Goal: Task Accomplishment & Management: Use online tool/utility

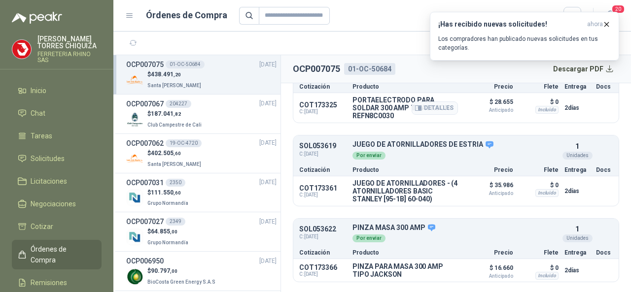
scroll to position [49, 0]
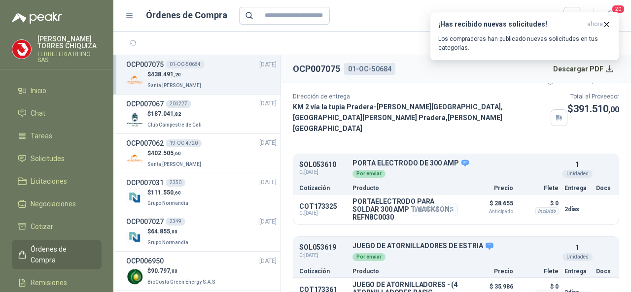
click at [436, 205] on button "Detalles" at bounding box center [435, 209] width 46 height 13
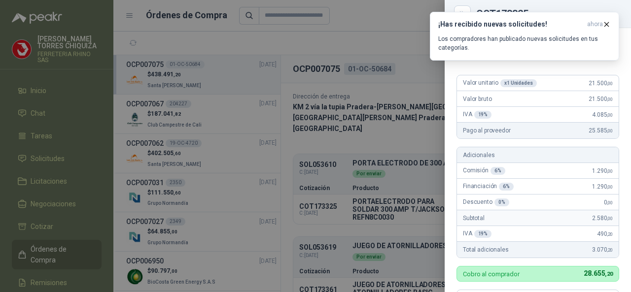
scroll to position [49, 0]
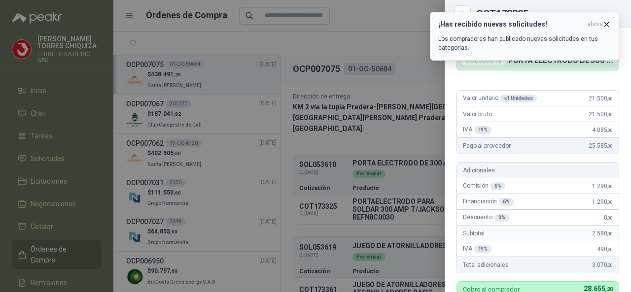
click at [609, 25] on icon "button" at bounding box center [607, 24] width 8 height 8
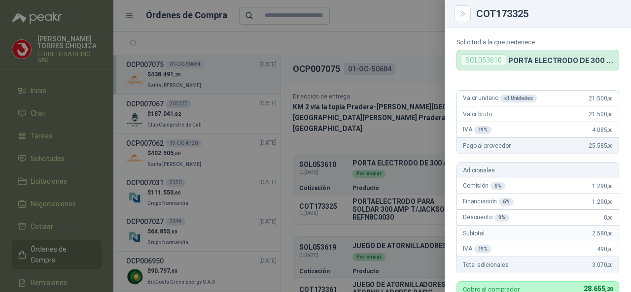
click at [320, 232] on div at bounding box center [315, 146] width 631 height 292
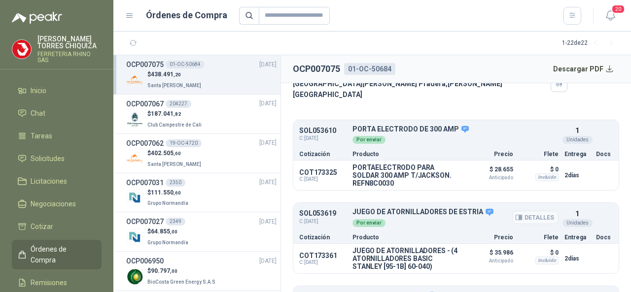
scroll to position [99, 0]
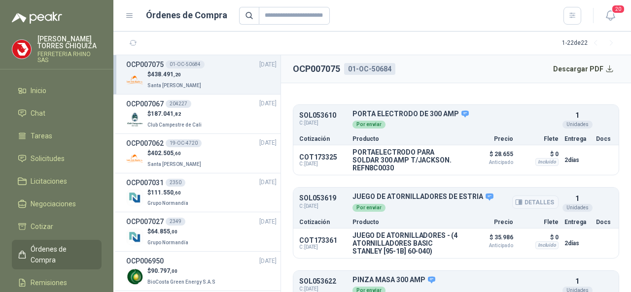
click at [525, 200] on button "Detalles" at bounding box center [535, 202] width 46 height 13
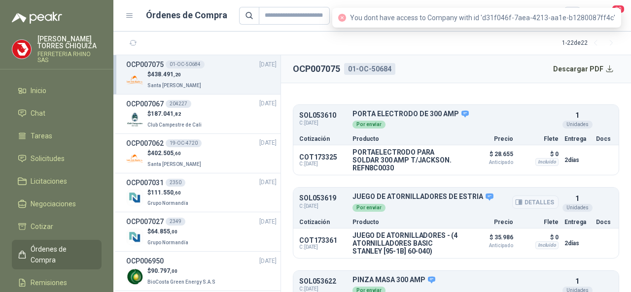
click at [525, 198] on button "Detalles" at bounding box center [535, 202] width 46 height 13
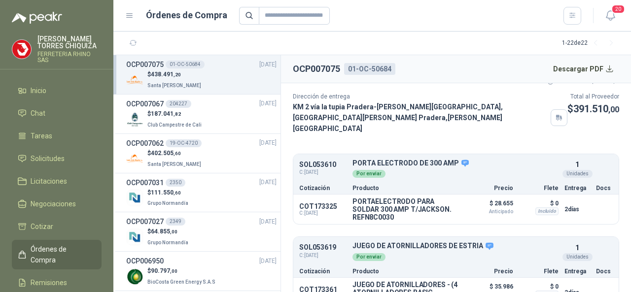
scroll to position [0, 0]
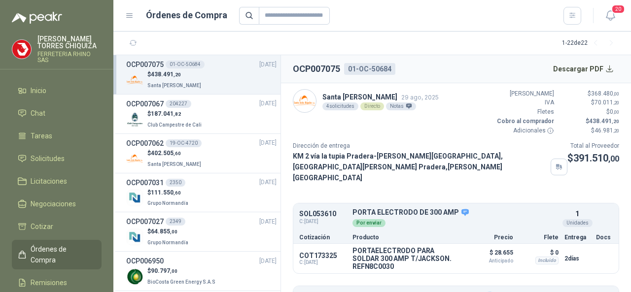
click at [152, 62] on h3 "OCP007075" at bounding box center [144, 64] width 37 height 11
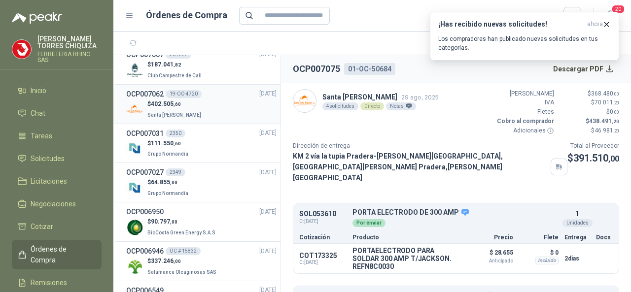
scroll to position [99, 0]
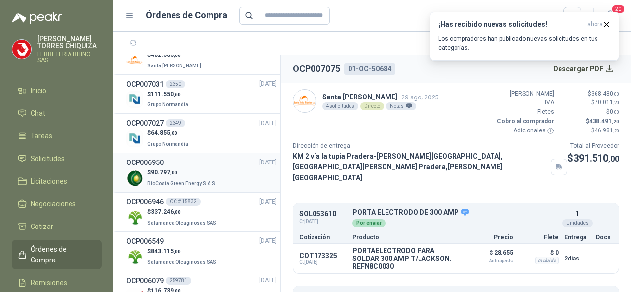
click at [170, 169] on span "90.797 ,00" at bounding box center [164, 172] width 27 height 7
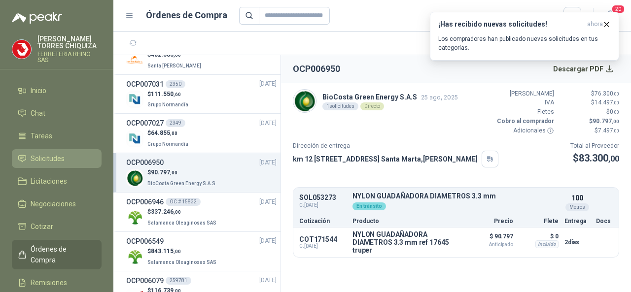
click at [54, 160] on span "Solicitudes" at bounding box center [48, 158] width 34 height 11
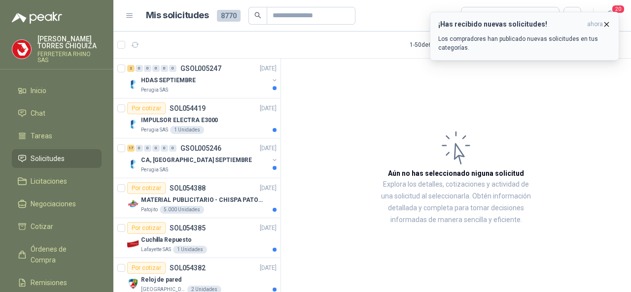
drag, startPoint x: 609, startPoint y: 24, endPoint x: 603, endPoint y: 26, distance: 7.2
click at [609, 24] on icon "button" at bounding box center [607, 24] width 8 height 8
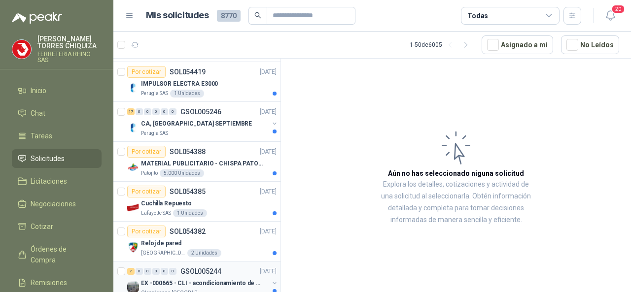
scroll to position [99, 0]
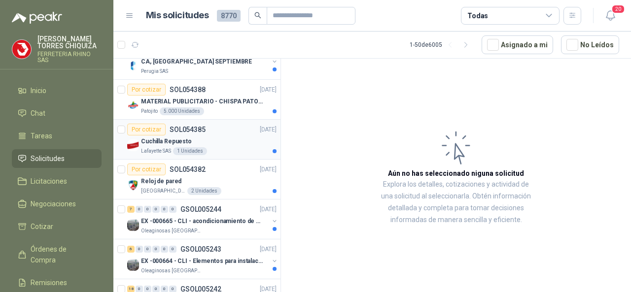
click at [194, 128] on p "SOL054385" at bounding box center [188, 129] width 36 height 7
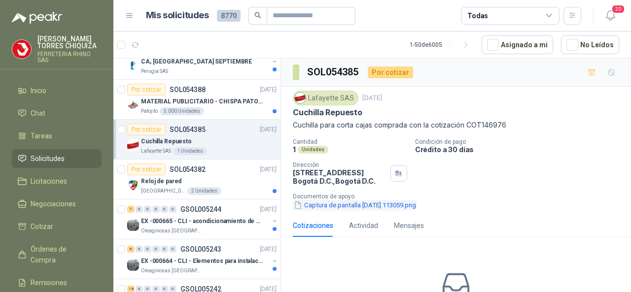
click at [331, 204] on button "Captura de pantalla 2025-09-01 113059.png" at bounding box center [355, 205] width 124 height 10
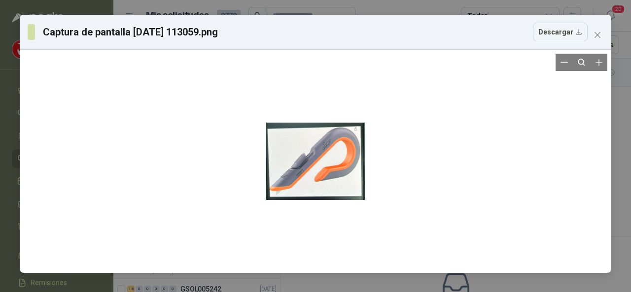
click at [431, 199] on div at bounding box center [316, 161] width 584 height 215
drag, startPoint x: 599, startPoint y: 37, endPoint x: 568, endPoint y: 57, distance: 37.1
click at [598, 40] on button "Close" at bounding box center [598, 35] width 16 height 16
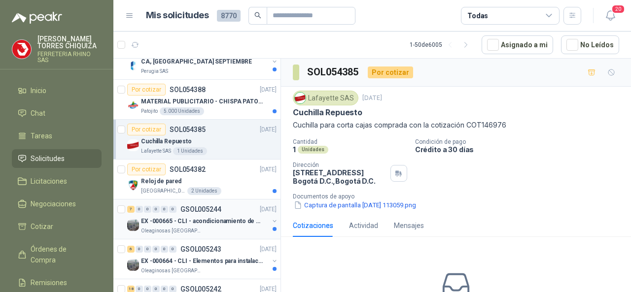
scroll to position [148, 0]
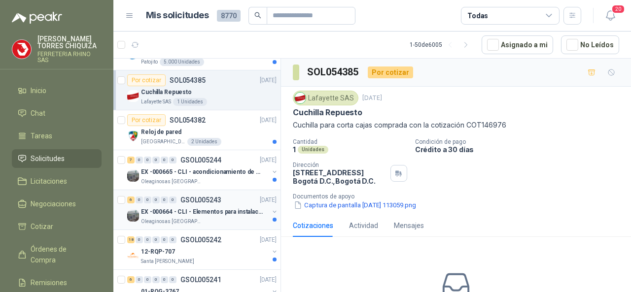
click at [207, 197] on p "GSOL005243" at bounding box center [200, 200] width 41 height 7
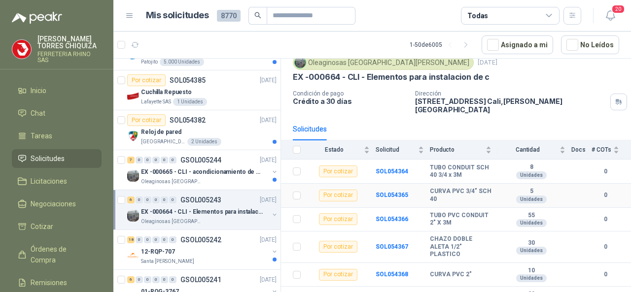
scroll to position [44, 0]
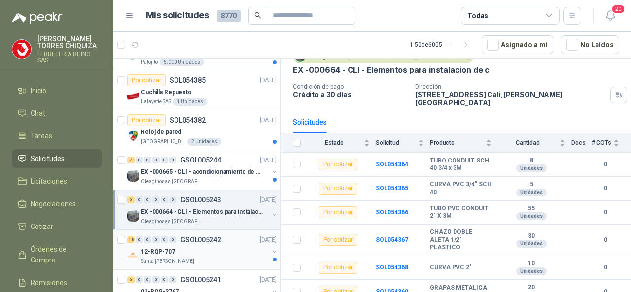
click at [191, 241] on p "GSOL005242" at bounding box center [200, 240] width 41 height 7
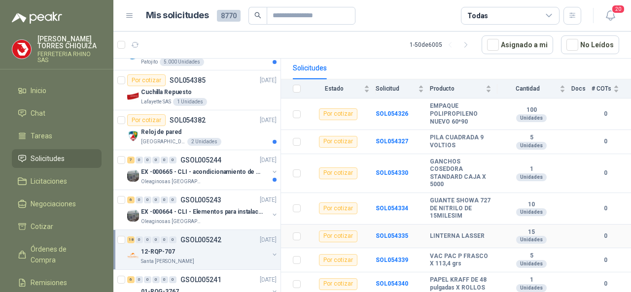
scroll to position [148, 0]
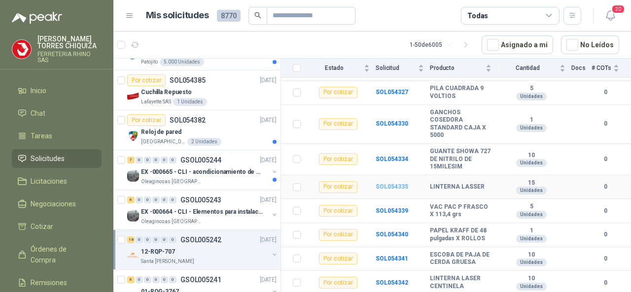
click at [390, 185] on b "SOL054335" at bounding box center [392, 186] width 33 height 7
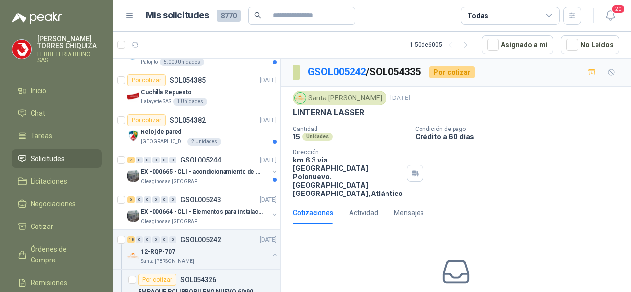
scroll to position [44, 0]
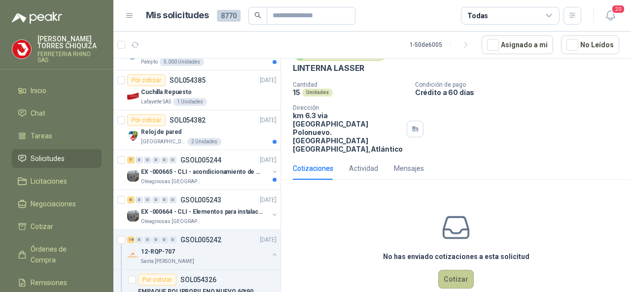
click at [452, 270] on button "Cotizar" at bounding box center [456, 279] width 36 height 19
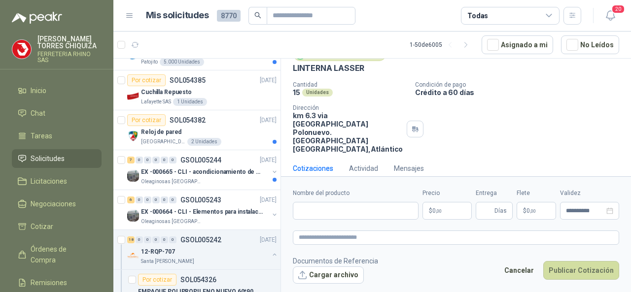
scroll to position [37, 0]
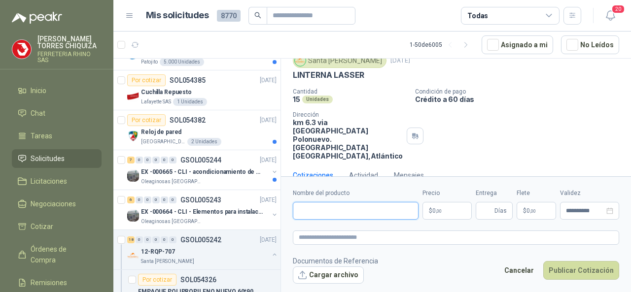
click at [341, 210] on input "Nombre del producto" at bounding box center [356, 211] width 126 height 18
paste input "**********"
type input "**********"
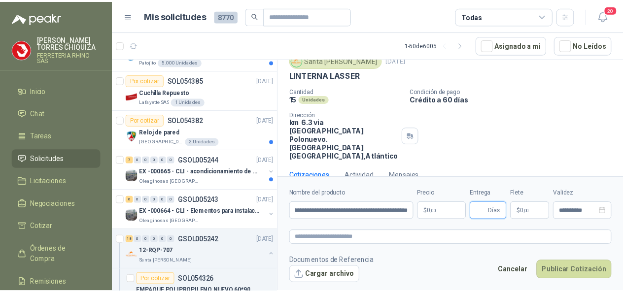
scroll to position [0, 0]
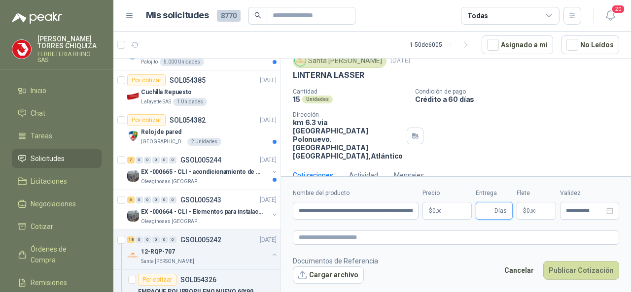
click at [485, 207] on input "Entrega" at bounding box center [487, 211] width 11 height 17
type input "*"
click at [534, 205] on p "$ 0 ,00" at bounding box center [536, 211] width 39 height 18
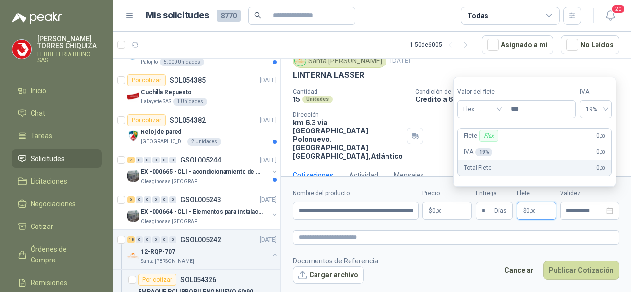
click at [416, 249] on form "**********" at bounding box center [456, 236] width 350 height 119
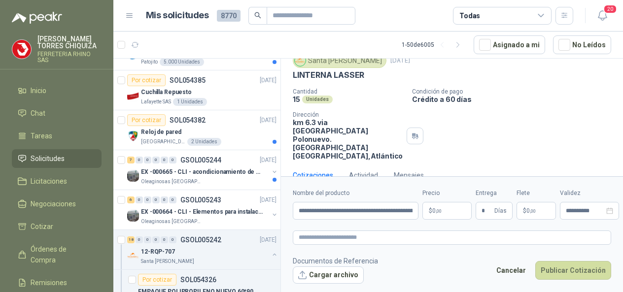
click at [445, 215] on body "YOLANDA TORRES CHIQUIZA FERRETERIA RHINO SAS Inicio Chat Tareas Solicitudes Lic…" at bounding box center [311, 146] width 623 height 292
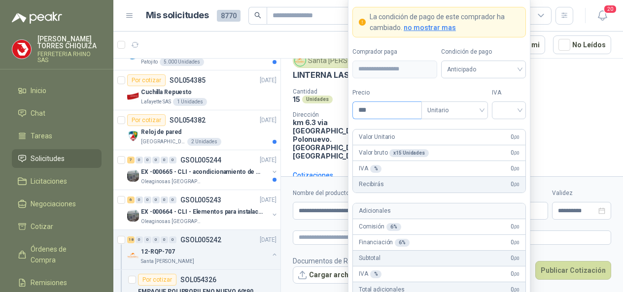
click at [382, 108] on input "***" at bounding box center [387, 110] width 69 height 17
click at [523, 110] on div at bounding box center [509, 111] width 34 height 18
type input "********"
drag, startPoint x: 513, startPoint y: 129, endPoint x: 504, endPoint y: 134, distance: 9.5
click at [512, 130] on div "19%" at bounding box center [509, 132] width 18 height 11
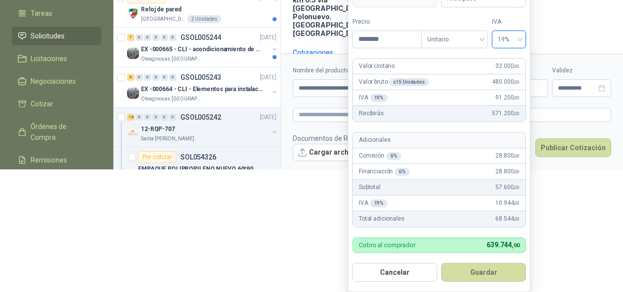
scroll to position [118, 0]
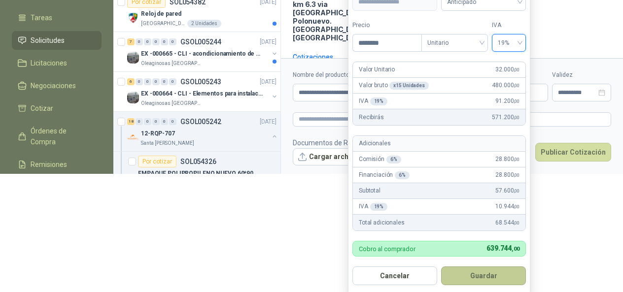
click at [483, 275] on button "Guardar" at bounding box center [483, 276] width 85 height 19
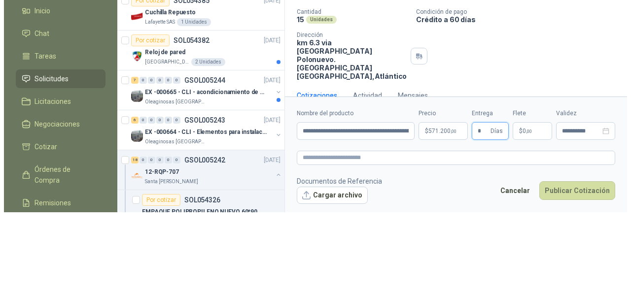
scroll to position [0, 0]
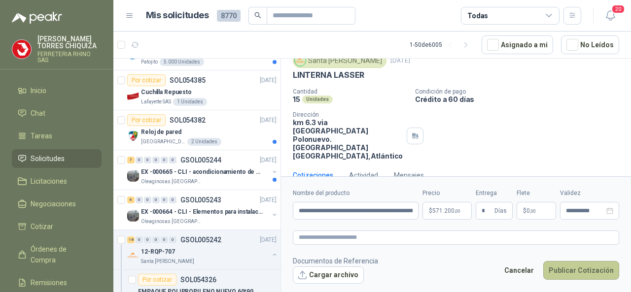
click at [580, 267] on button "Publicar Cotización" at bounding box center [581, 270] width 76 height 19
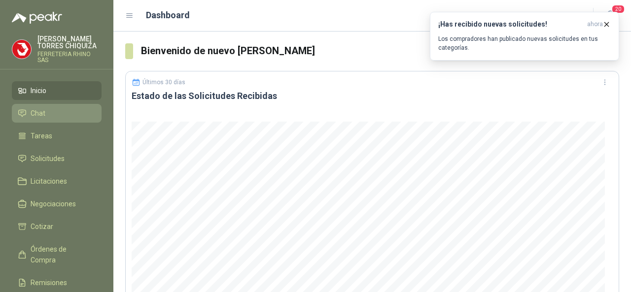
scroll to position [49, 0]
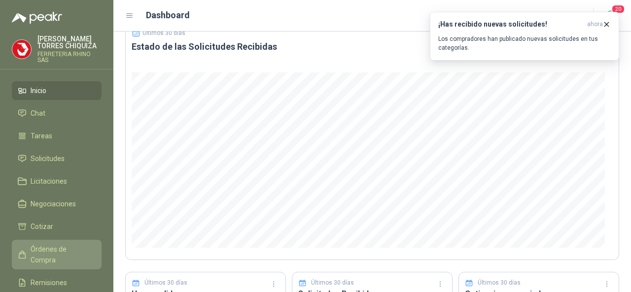
click at [40, 246] on span "Órdenes de Compra" at bounding box center [62, 255] width 62 height 22
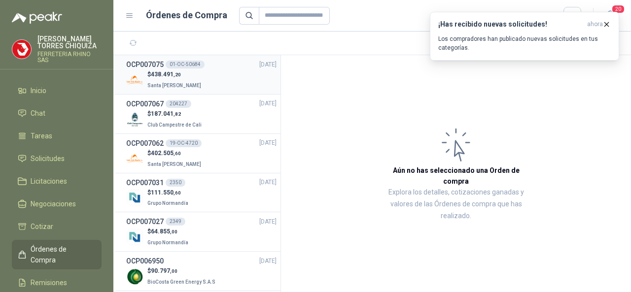
click at [163, 73] on span "438.491 ,20" at bounding box center [166, 74] width 30 height 7
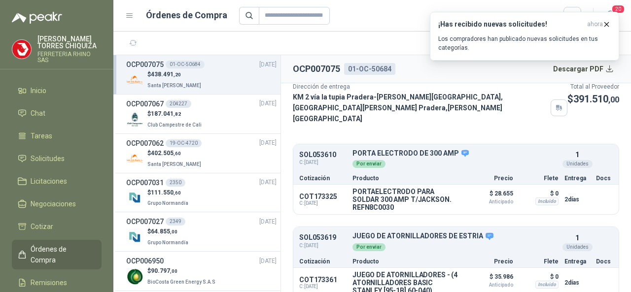
scroll to position [148, 0]
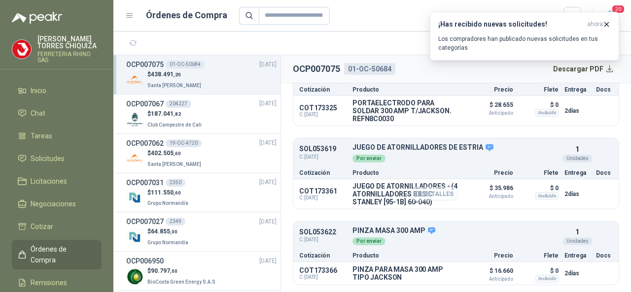
click at [426, 193] on button "Detalles" at bounding box center [435, 193] width 46 height 13
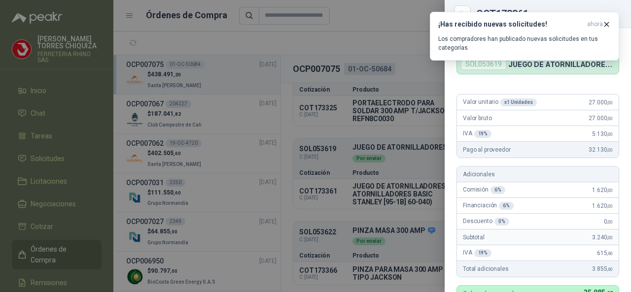
scroll to position [0, 0]
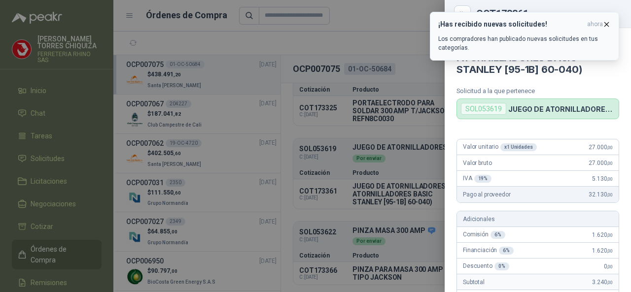
click at [609, 19] on button "¡Has recibido nuevas solicitudes! ahora Los compradores han publicado nuevas so…" at bounding box center [524, 36] width 189 height 49
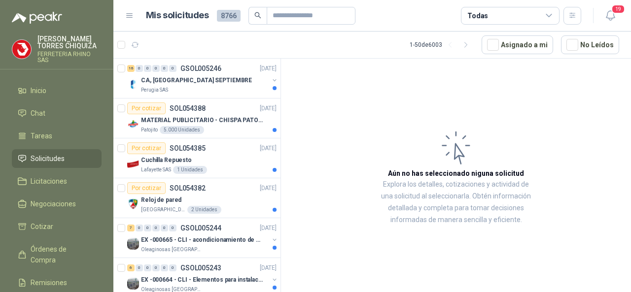
click at [50, 156] on span "Solicitudes" at bounding box center [48, 158] width 34 height 11
click at [208, 65] on p "GSOL005246" at bounding box center [200, 68] width 41 height 7
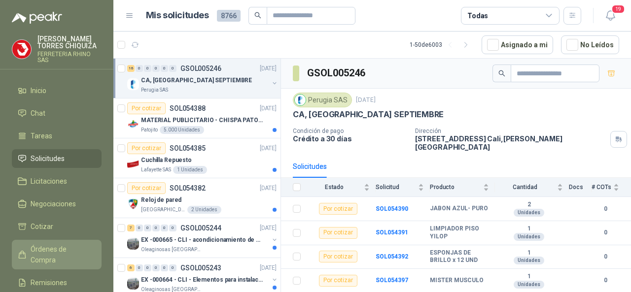
click at [36, 251] on span "Órdenes de Compra" at bounding box center [62, 255] width 62 height 22
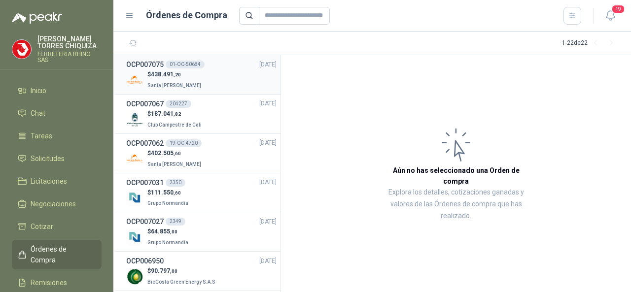
click at [170, 77] on span "438.491 ,20" at bounding box center [166, 74] width 30 height 7
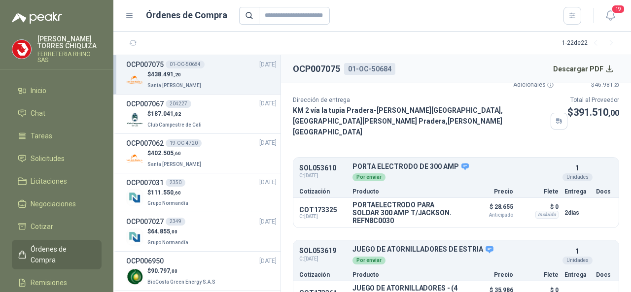
scroll to position [148, 0]
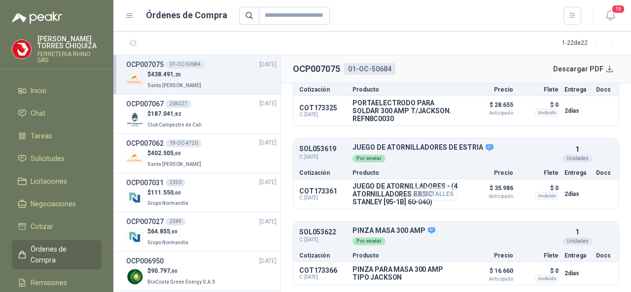
click at [435, 193] on button "Detalles" at bounding box center [435, 193] width 46 height 13
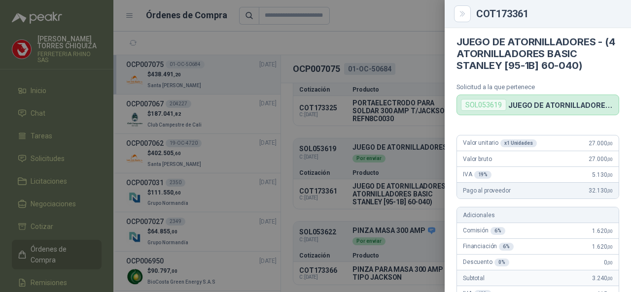
scroll to position [0, 0]
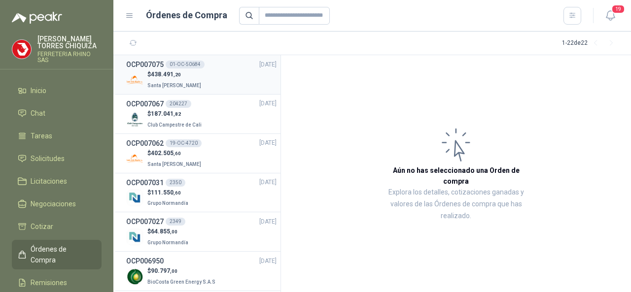
click at [160, 64] on h3 "OCP007075" at bounding box center [144, 64] width 37 height 11
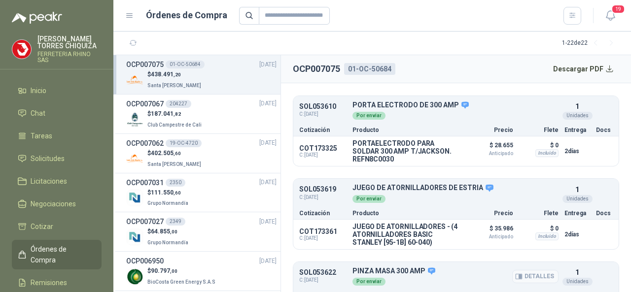
scroll to position [197, 0]
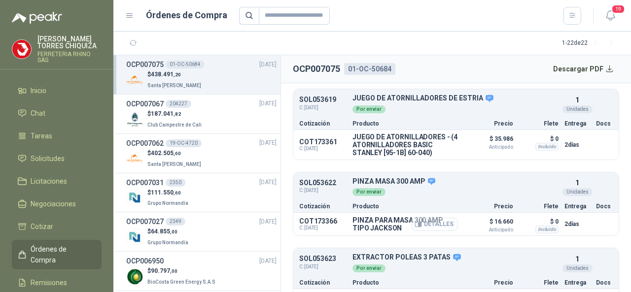
click at [432, 219] on button "Detalles" at bounding box center [435, 224] width 46 height 13
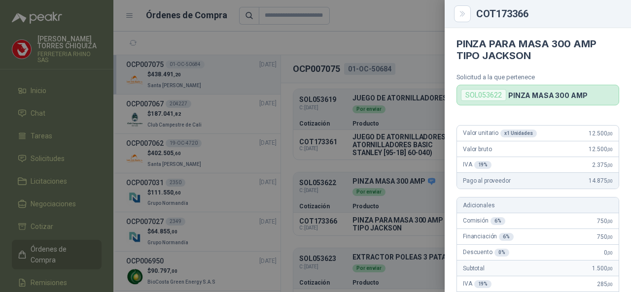
scroll to position [0, 0]
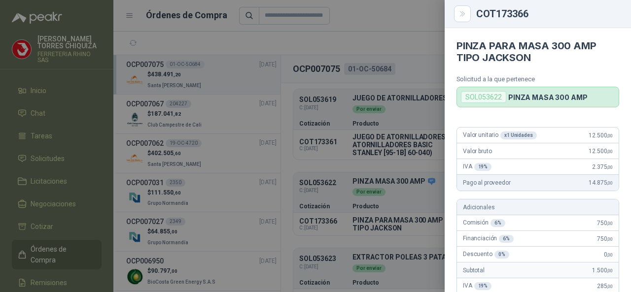
click at [384, 256] on div at bounding box center [315, 146] width 631 height 292
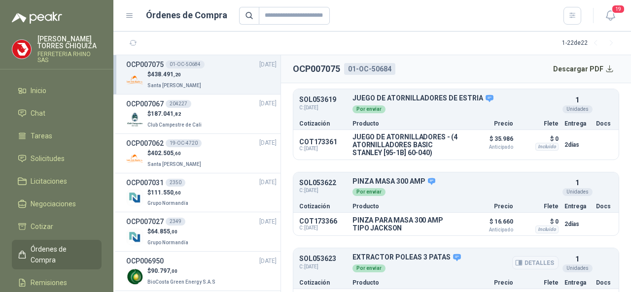
click at [534, 257] on button "Detalles" at bounding box center [535, 262] width 46 height 13
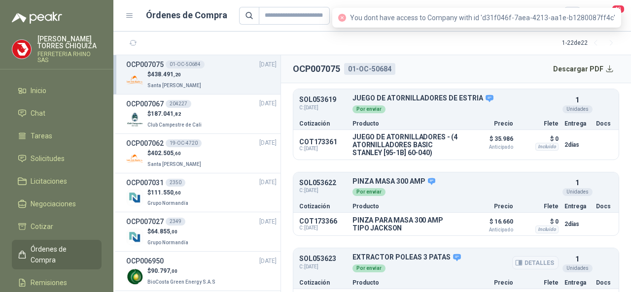
click at [533, 257] on button "Detalles" at bounding box center [535, 262] width 46 height 13
click at [529, 262] on button "Detalles" at bounding box center [535, 262] width 46 height 13
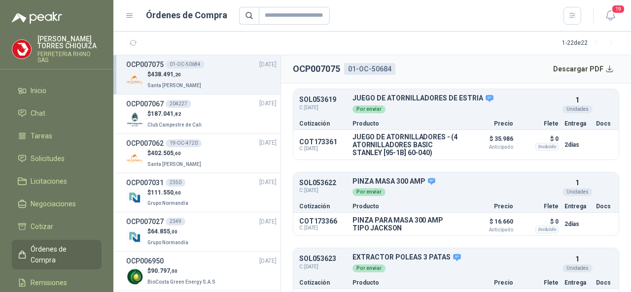
click at [144, 67] on h3 "OCP007075" at bounding box center [144, 64] width 37 height 11
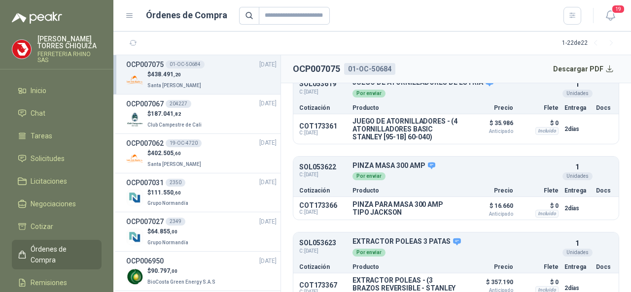
scroll to position [229, 0]
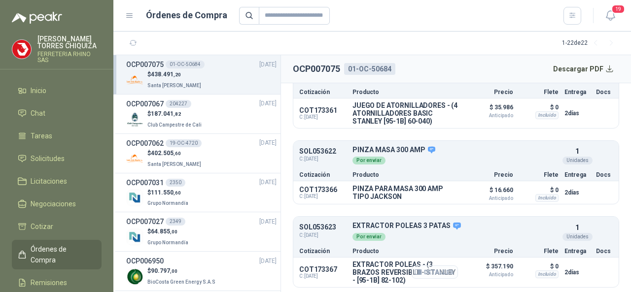
click at [416, 270] on button "Detalles" at bounding box center [435, 272] width 46 height 13
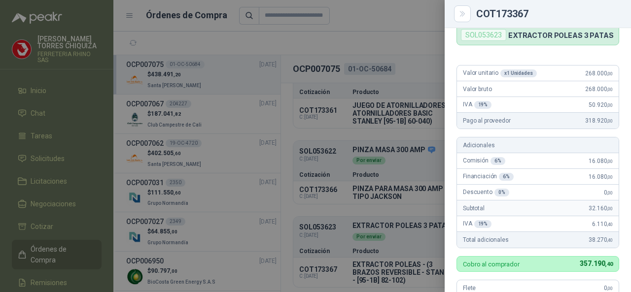
scroll to position [54, 0]
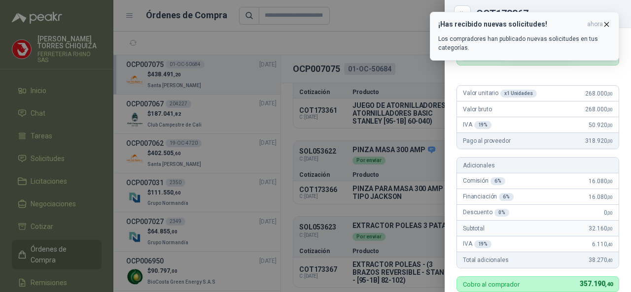
click at [607, 22] on icon "button" at bounding box center [607, 24] width 8 height 8
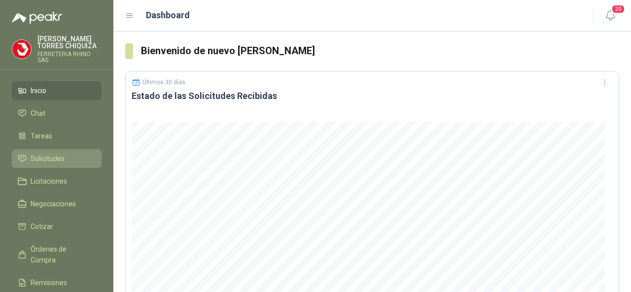
click at [53, 160] on span "Solicitudes" at bounding box center [48, 158] width 34 height 11
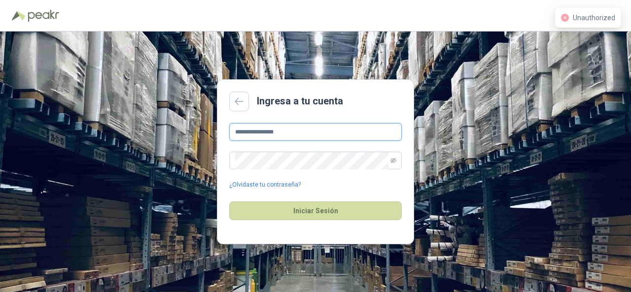
click at [312, 135] on input "**********" at bounding box center [315, 132] width 173 height 18
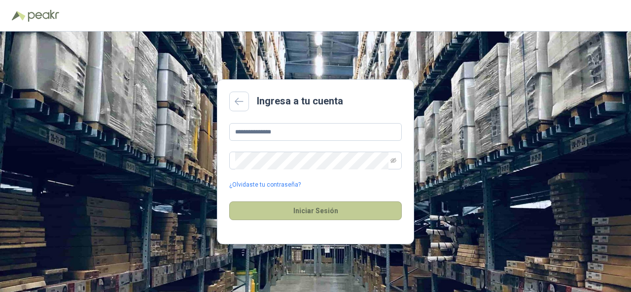
click at [312, 212] on button "Iniciar Sesión" at bounding box center [315, 211] width 173 height 19
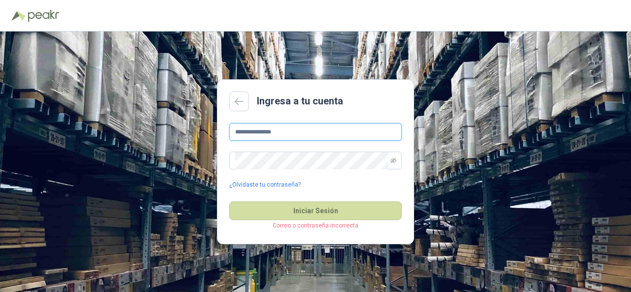
click at [304, 140] on input "**********" at bounding box center [315, 132] width 173 height 18
type input "*"
type input "**********"
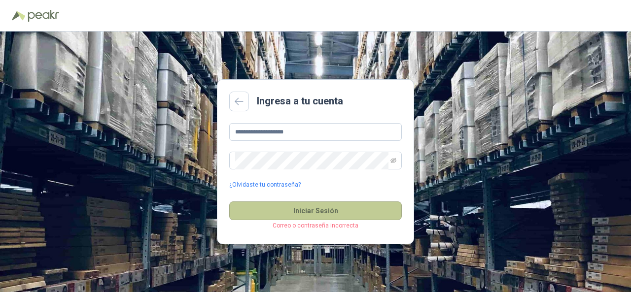
drag, startPoint x: 293, startPoint y: 212, endPoint x: 294, endPoint y: 206, distance: 6.6
click at [293, 212] on button "Iniciar Sesión" at bounding box center [315, 211] width 173 height 19
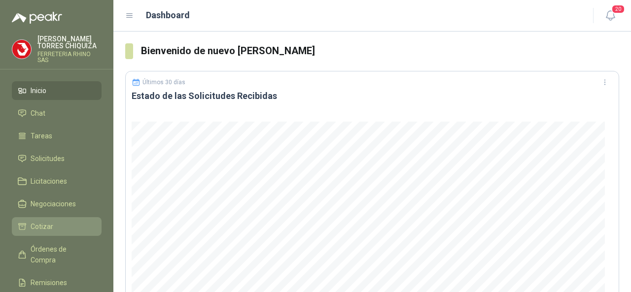
click at [55, 227] on li "Cotizar" at bounding box center [57, 226] width 78 height 11
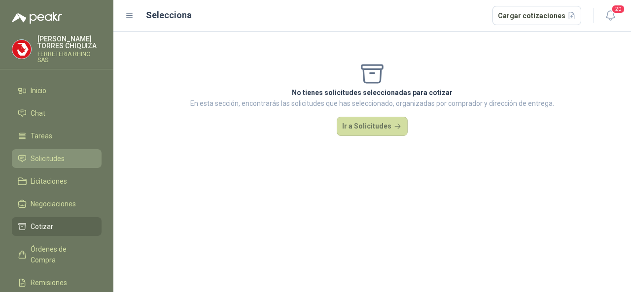
click at [49, 156] on span "Solicitudes" at bounding box center [48, 158] width 34 height 11
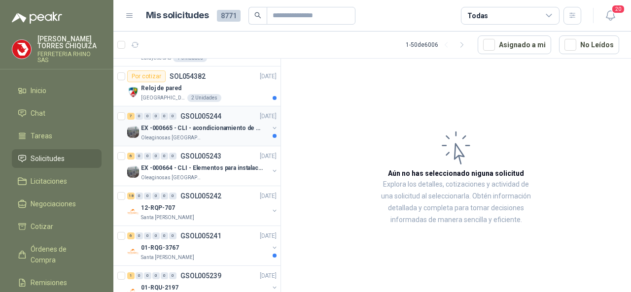
scroll to position [247, 0]
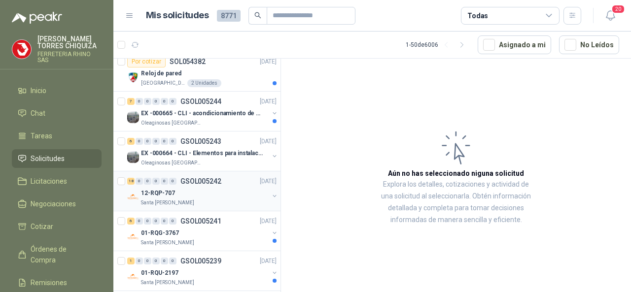
click at [200, 178] on p "GSOL005242" at bounding box center [200, 181] width 41 height 7
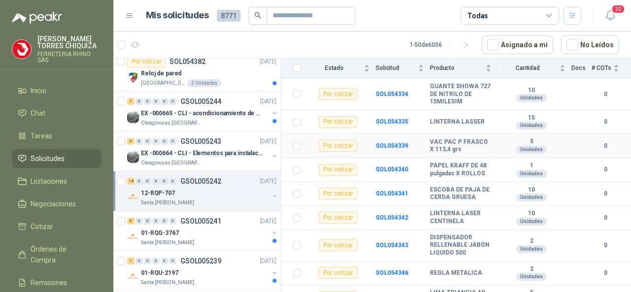
scroll to position [296, 0]
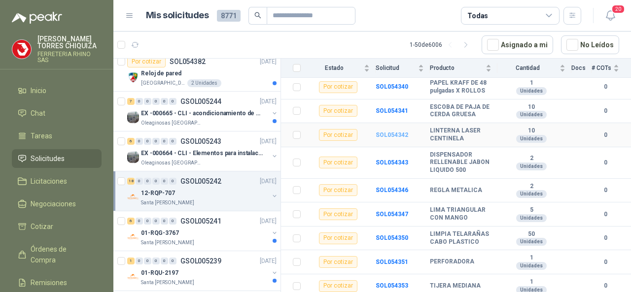
click at [385, 134] on b "SOL054342" at bounding box center [392, 135] width 33 height 7
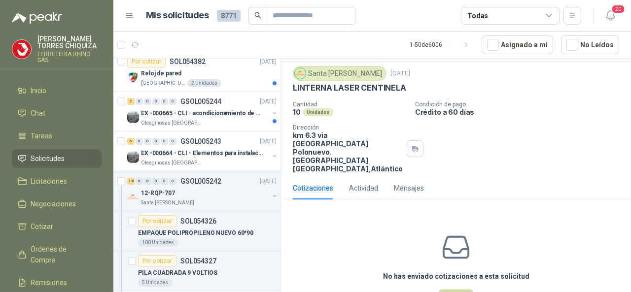
scroll to position [44, 0]
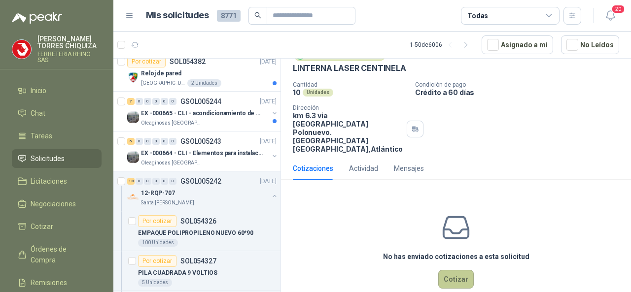
click at [446, 270] on button "Cotizar" at bounding box center [456, 279] width 36 height 19
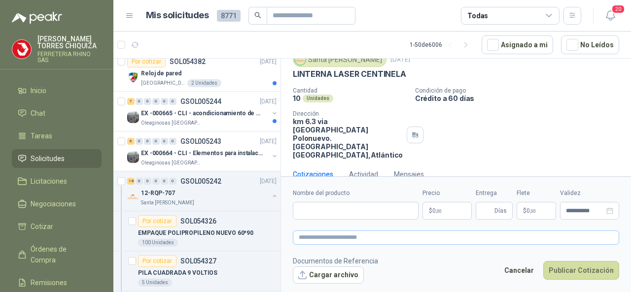
scroll to position [37, 0]
click at [314, 214] on input "Nombre del producto" at bounding box center [356, 211] width 126 height 18
paste input "**********"
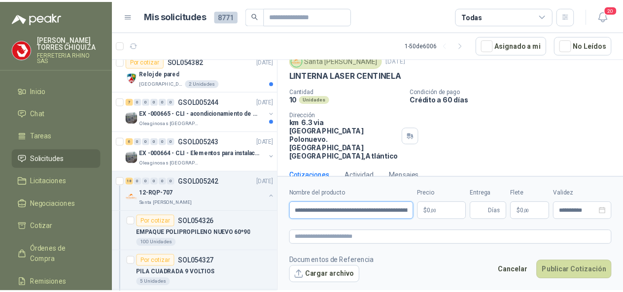
scroll to position [0, 70]
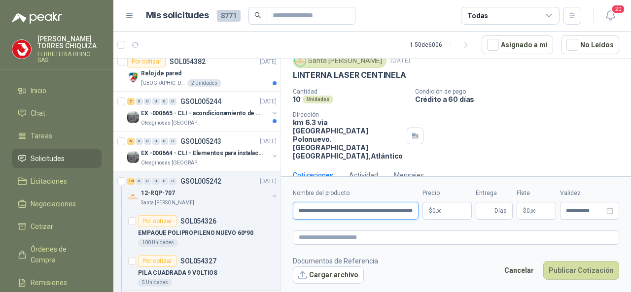
type input "**********"
click at [461, 208] on body "[PERSON_NAME] FERRETERIA RHINO SAS Inicio Chat Tareas Solicitudes Licitaciones …" at bounding box center [315, 146] width 631 height 292
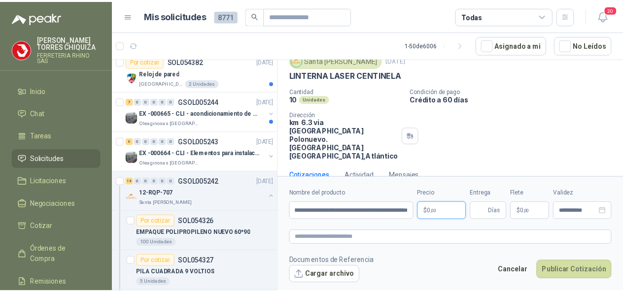
scroll to position [0, 0]
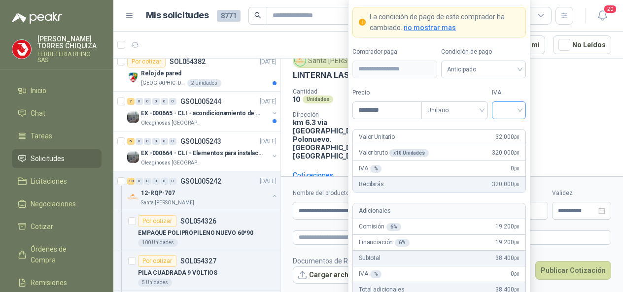
type input "********"
click at [519, 110] on input "search" at bounding box center [509, 109] width 22 height 15
click at [504, 130] on div "19%" at bounding box center [509, 132] width 18 height 11
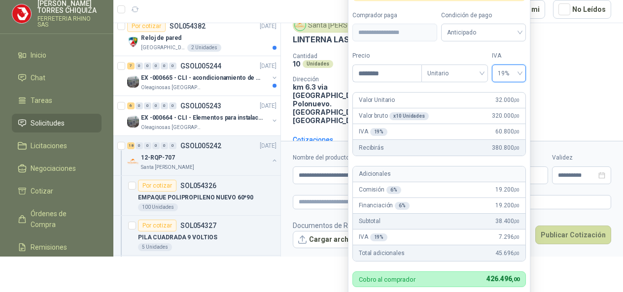
scroll to position [70, 0]
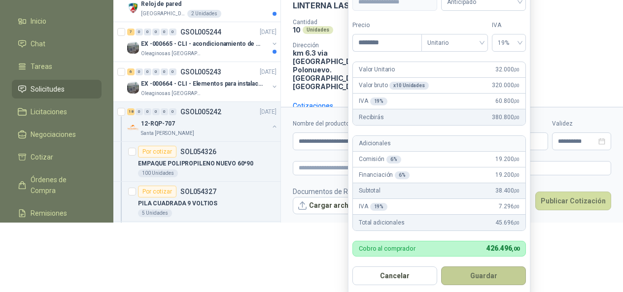
click at [492, 274] on button "Guardar" at bounding box center [483, 276] width 85 height 19
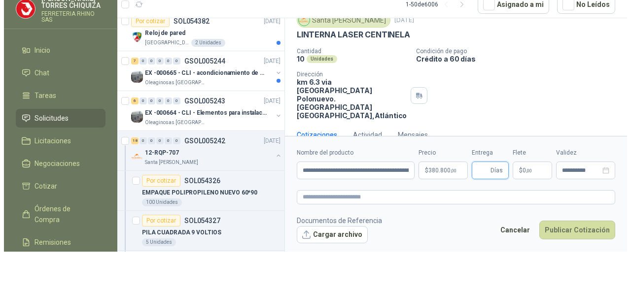
scroll to position [0, 0]
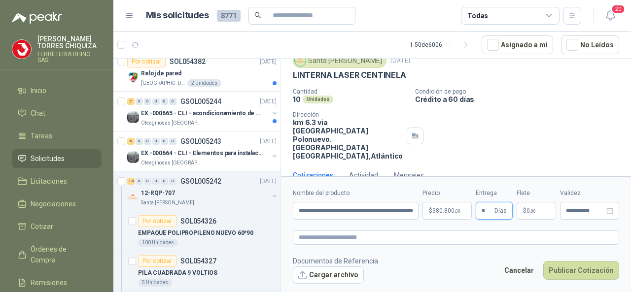
type input "*"
click at [566, 269] on button "Publicar Cotización" at bounding box center [581, 270] width 76 height 19
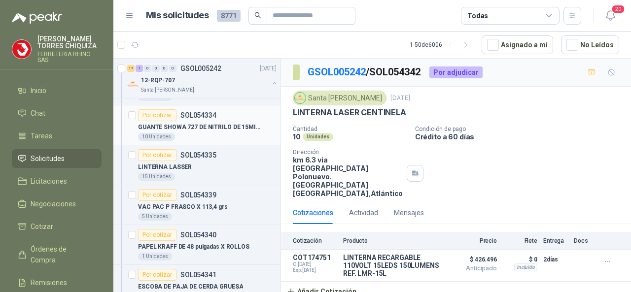
scroll to position [493, 0]
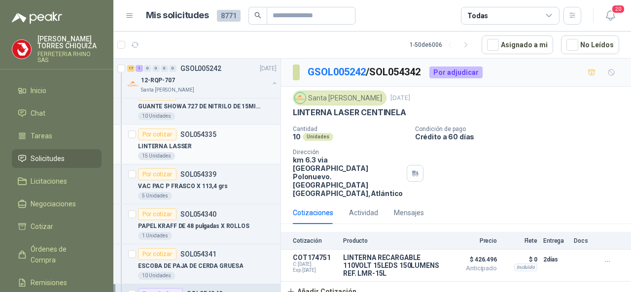
click at [198, 131] on p "SOL054335" at bounding box center [198, 134] width 36 height 7
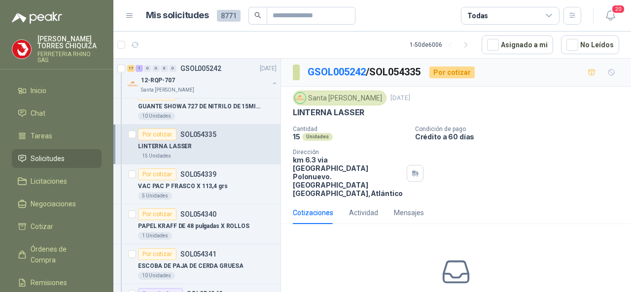
scroll to position [44, 0]
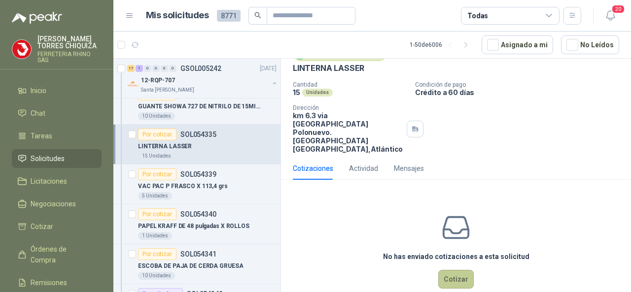
click at [457, 270] on button "Cotizar" at bounding box center [456, 279] width 36 height 19
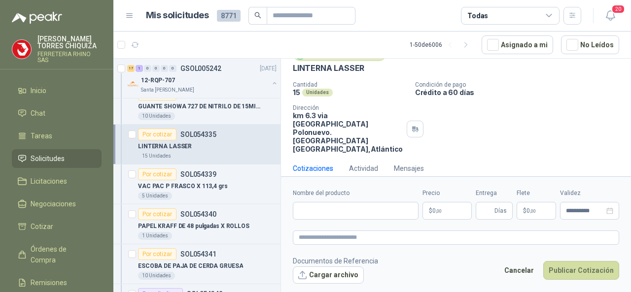
scroll to position [37, 0]
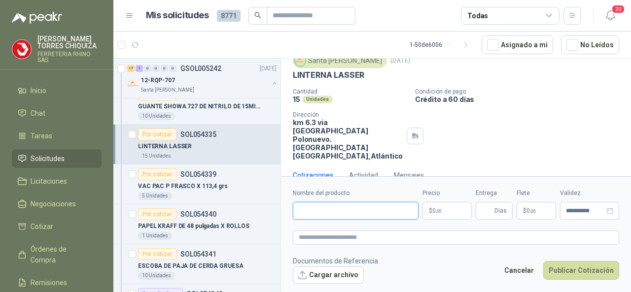
click at [311, 208] on input "Nombre del producto" at bounding box center [356, 211] width 126 height 18
paste input "**********"
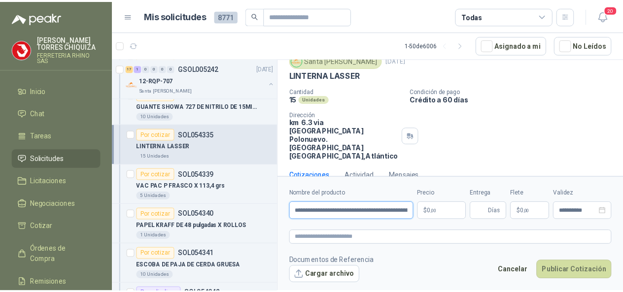
scroll to position [0, 70]
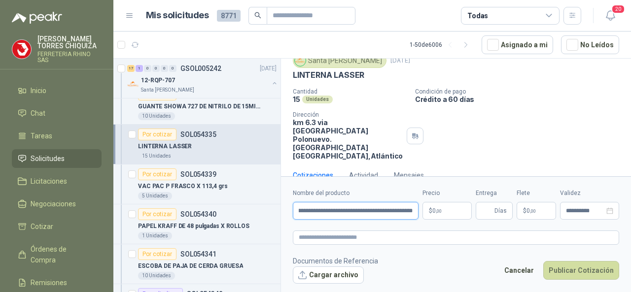
type input "**********"
click at [462, 208] on body "[PERSON_NAME] FERRETERIA RHINO SAS Inicio Chat Tareas Solicitudes Licitaciones …" at bounding box center [315, 146] width 631 height 292
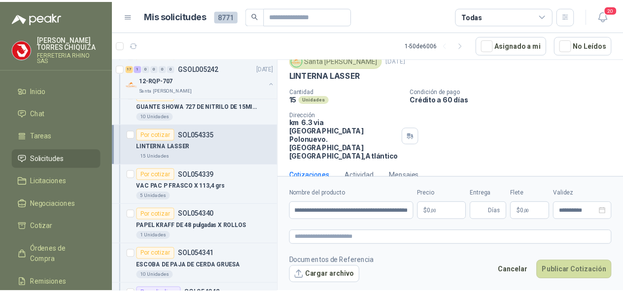
scroll to position [0, 0]
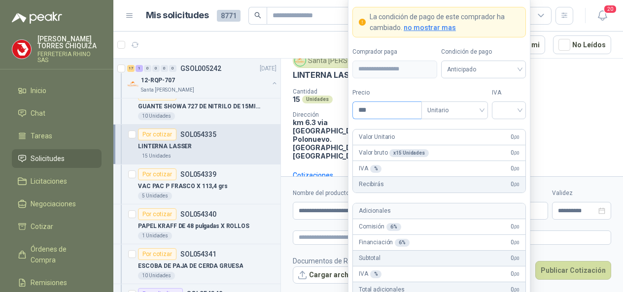
click at [388, 115] on input "***" at bounding box center [387, 110] width 69 height 17
type input "********"
click at [520, 111] on input "search" at bounding box center [509, 109] width 22 height 15
click at [507, 131] on div "19%" at bounding box center [509, 132] width 18 height 11
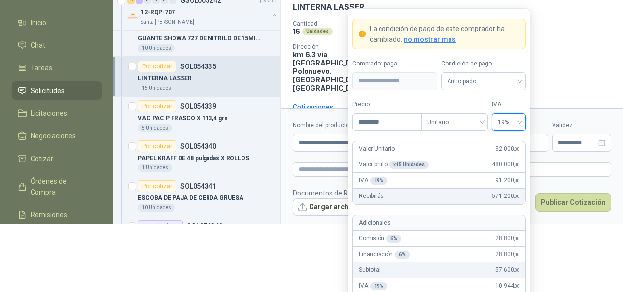
scroll to position [80, 0]
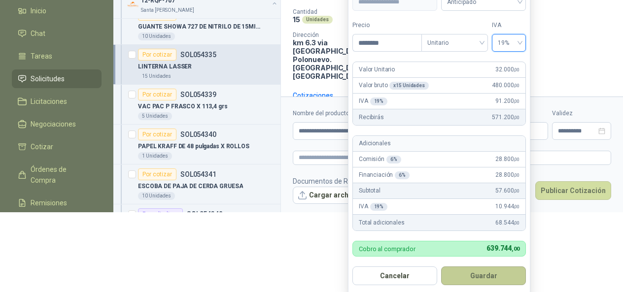
click at [463, 277] on button "Guardar" at bounding box center [483, 276] width 85 height 19
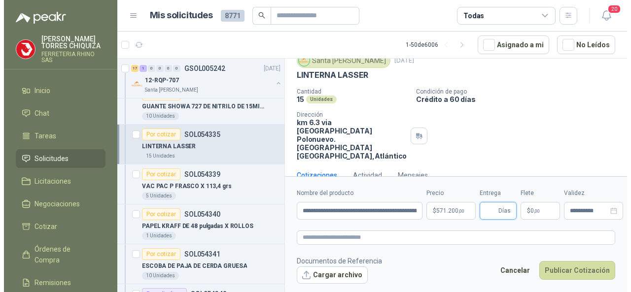
scroll to position [0, 0]
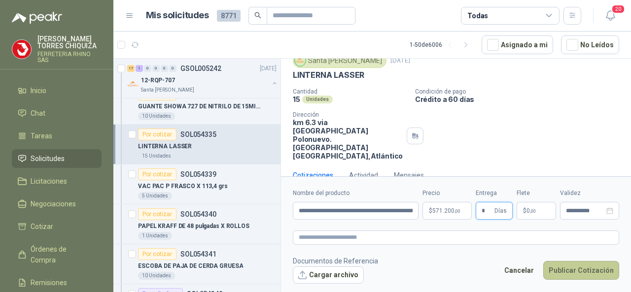
type input "*"
click at [563, 267] on button "Publicar Cotización" at bounding box center [581, 270] width 76 height 19
